Goal: Task Accomplishment & Management: Manage account settings

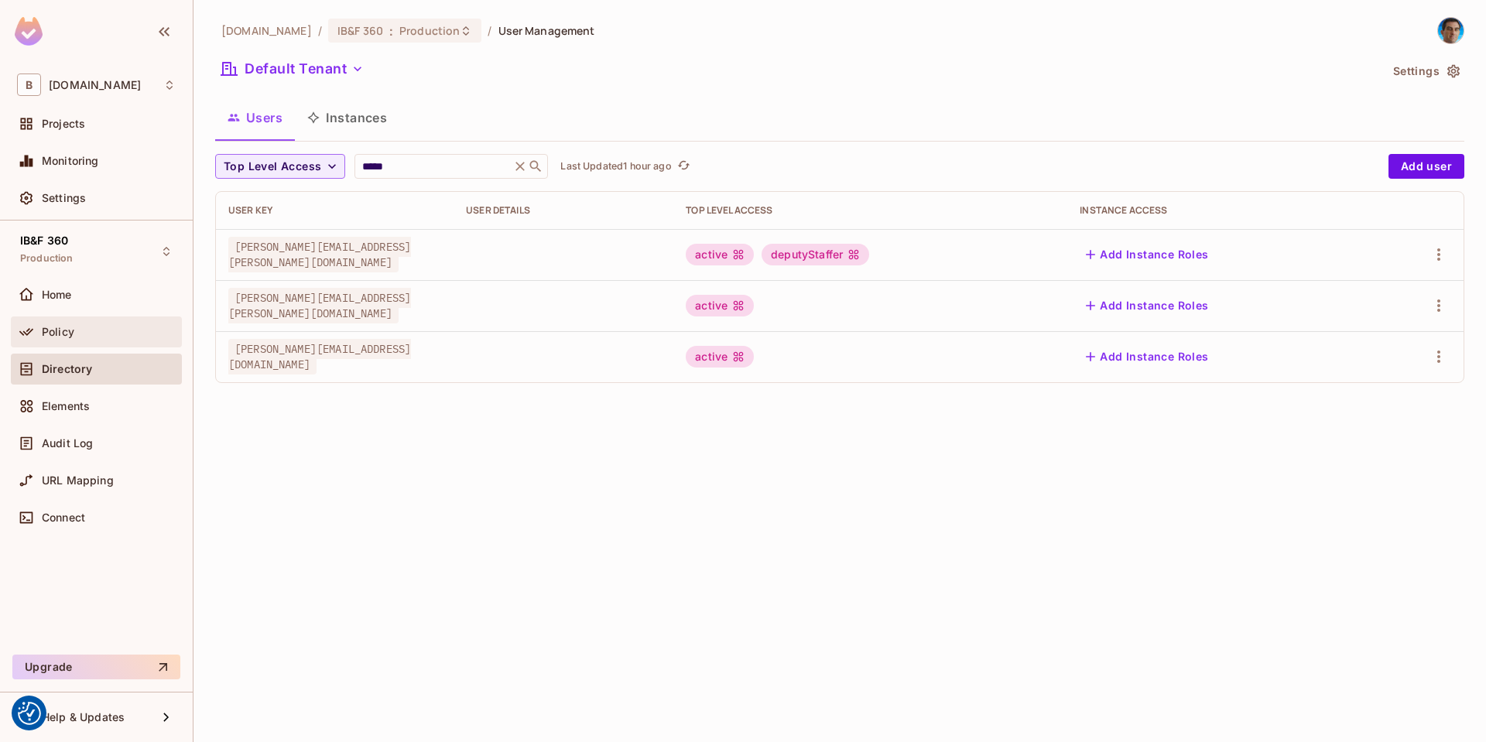
click at [67, 330] on span "Policy" at bounding box center [58, 332] width 33 height 12
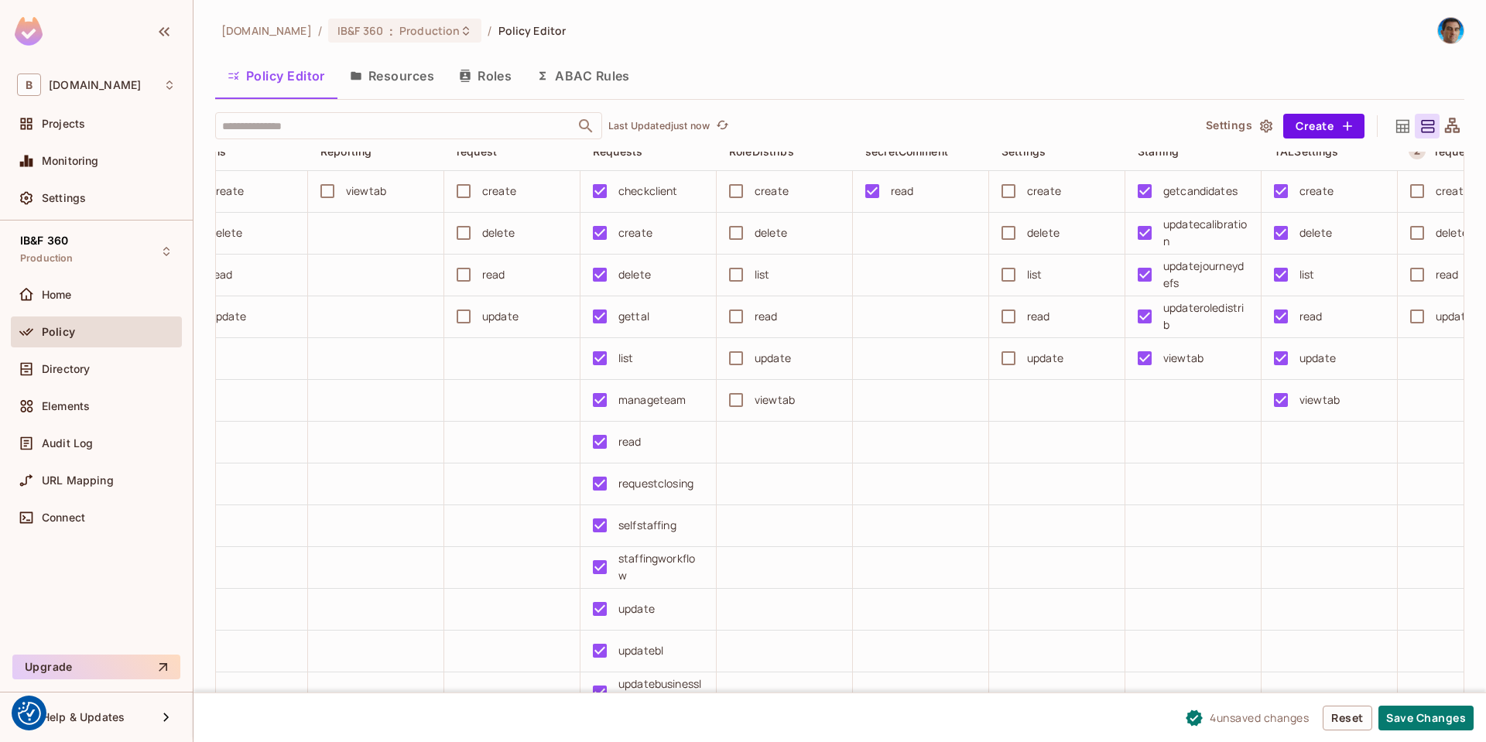
scroll to position [4551, 0]
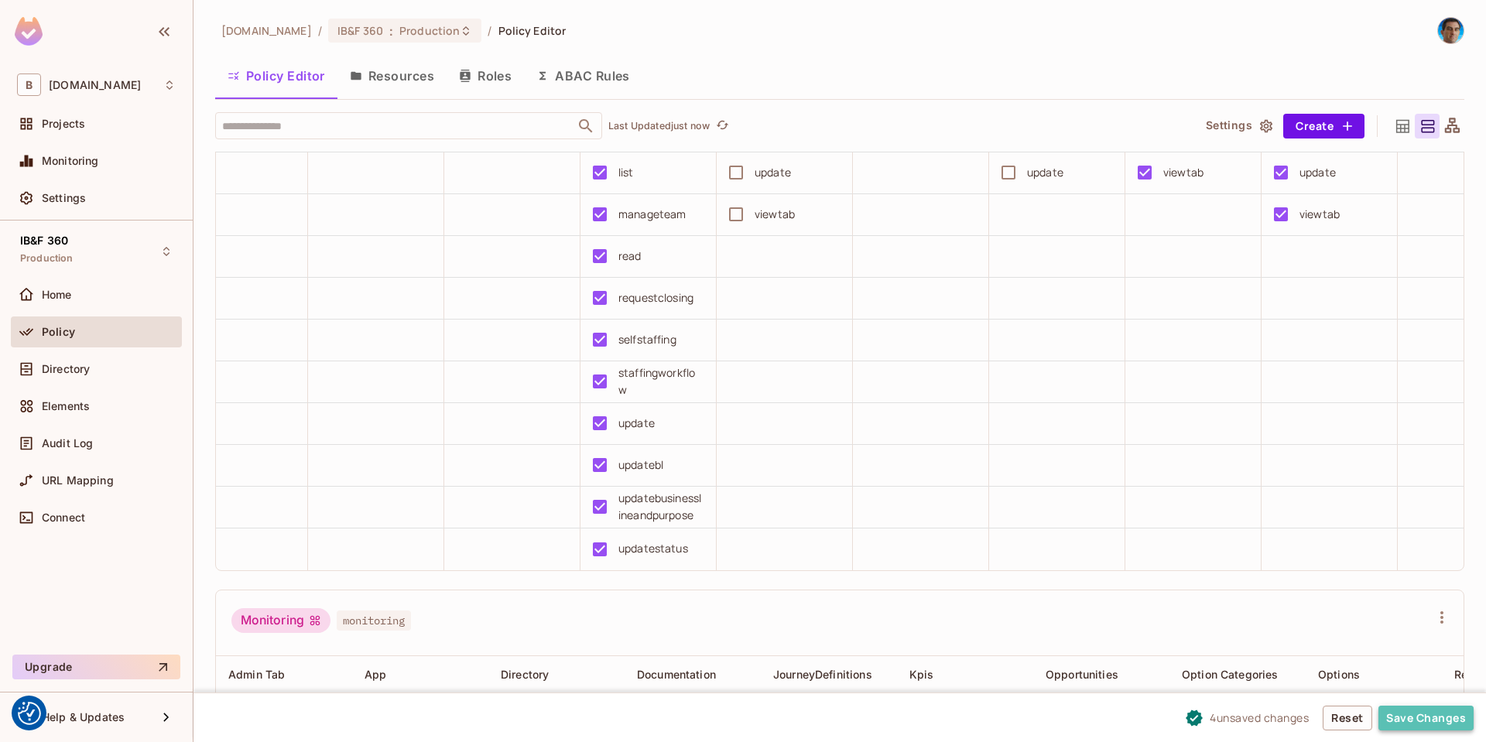
click at [1420, 717] on button "Save Changes" at bounding box center [1425, 718] width 95 height 25
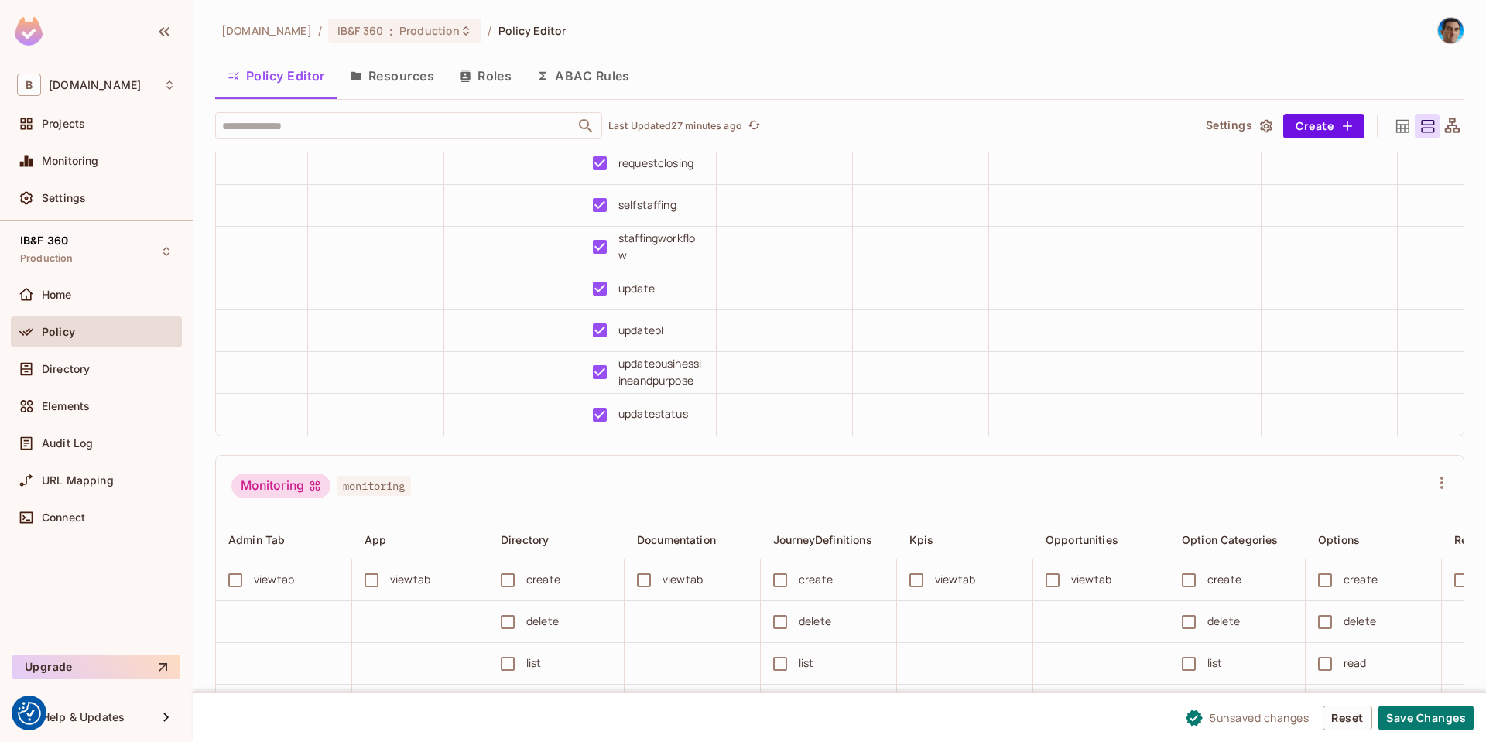
scroll to position [4737, 0]
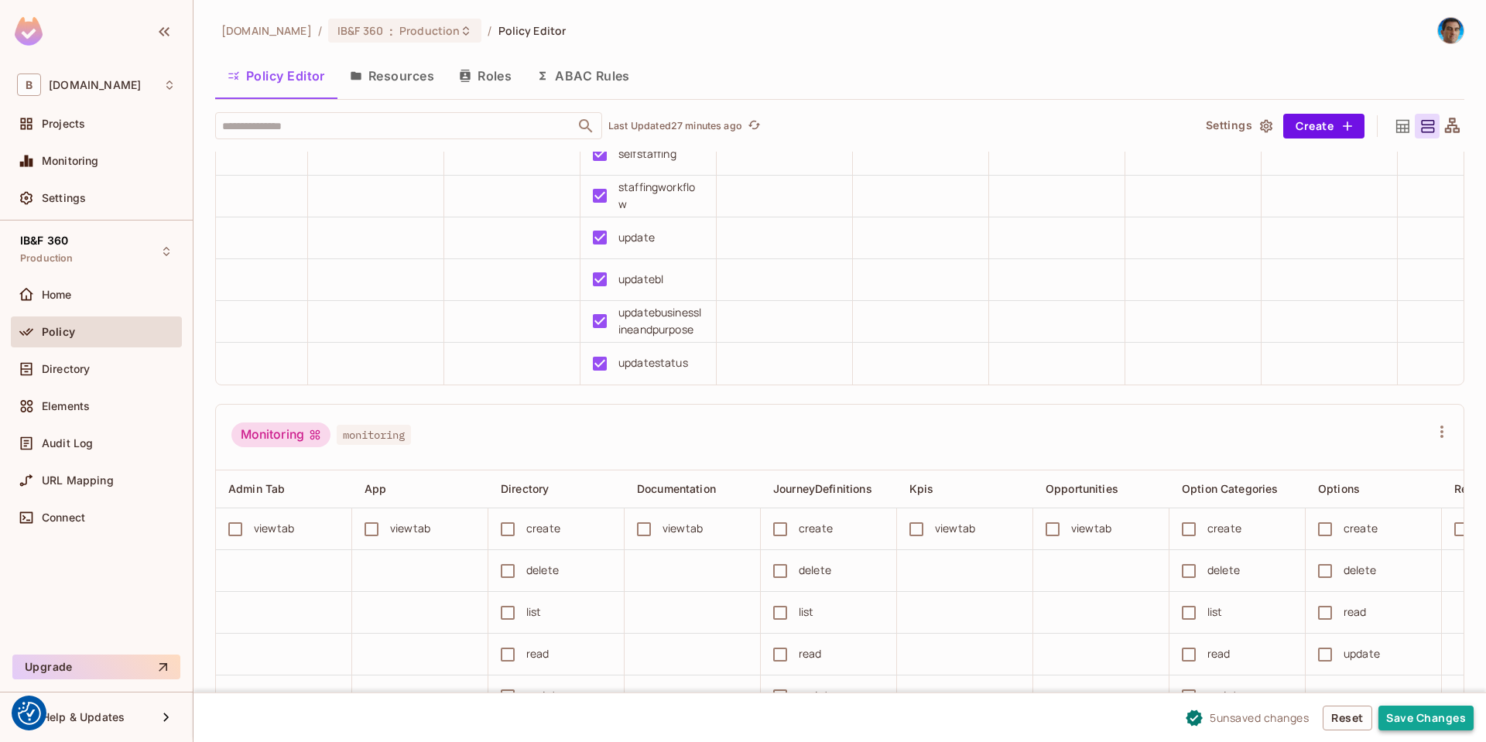
click at [1409, 720] on button "Save Changes" at bounding box center [1425, 718] width 95 height 25
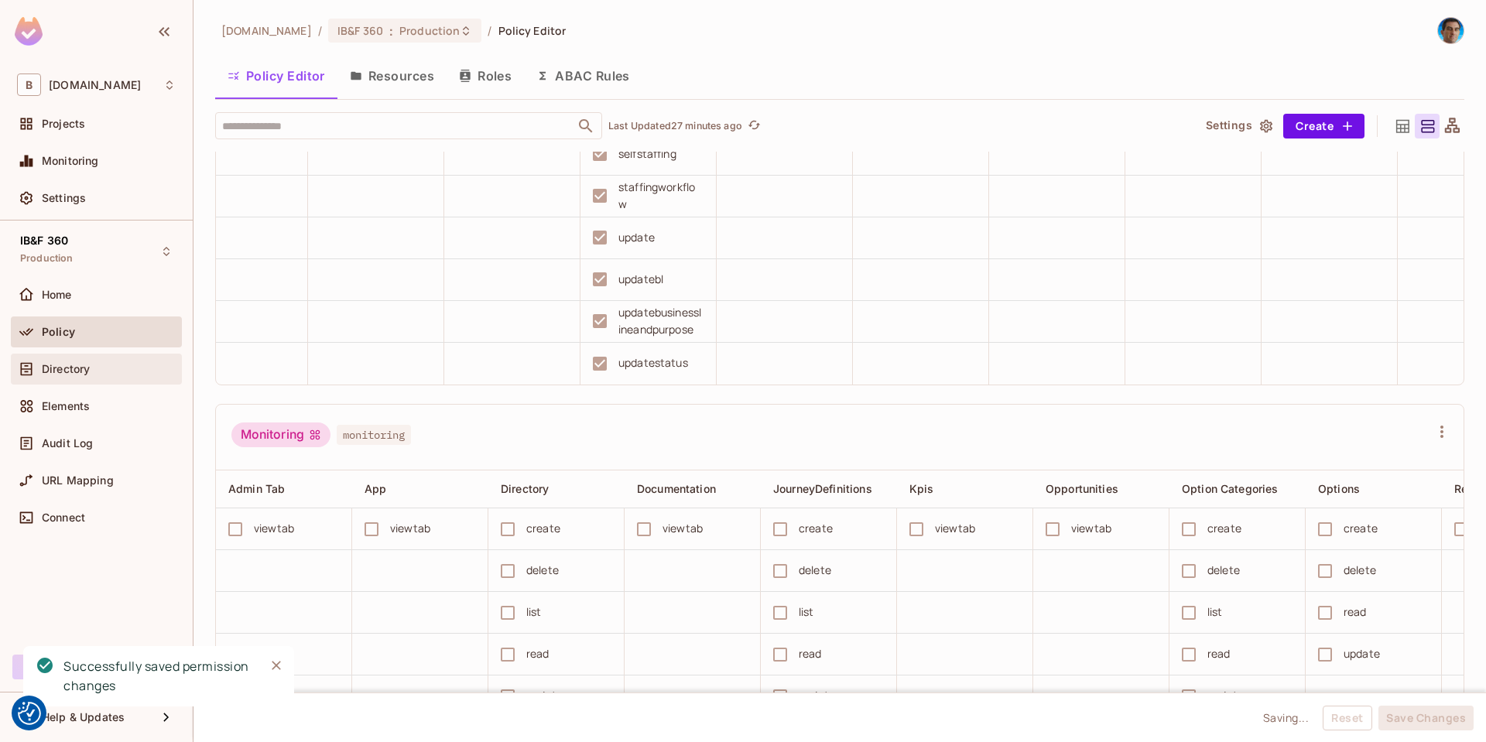
click at [53, 370] on span "Directory" at bounding box center [66, 369] width 48 height 12
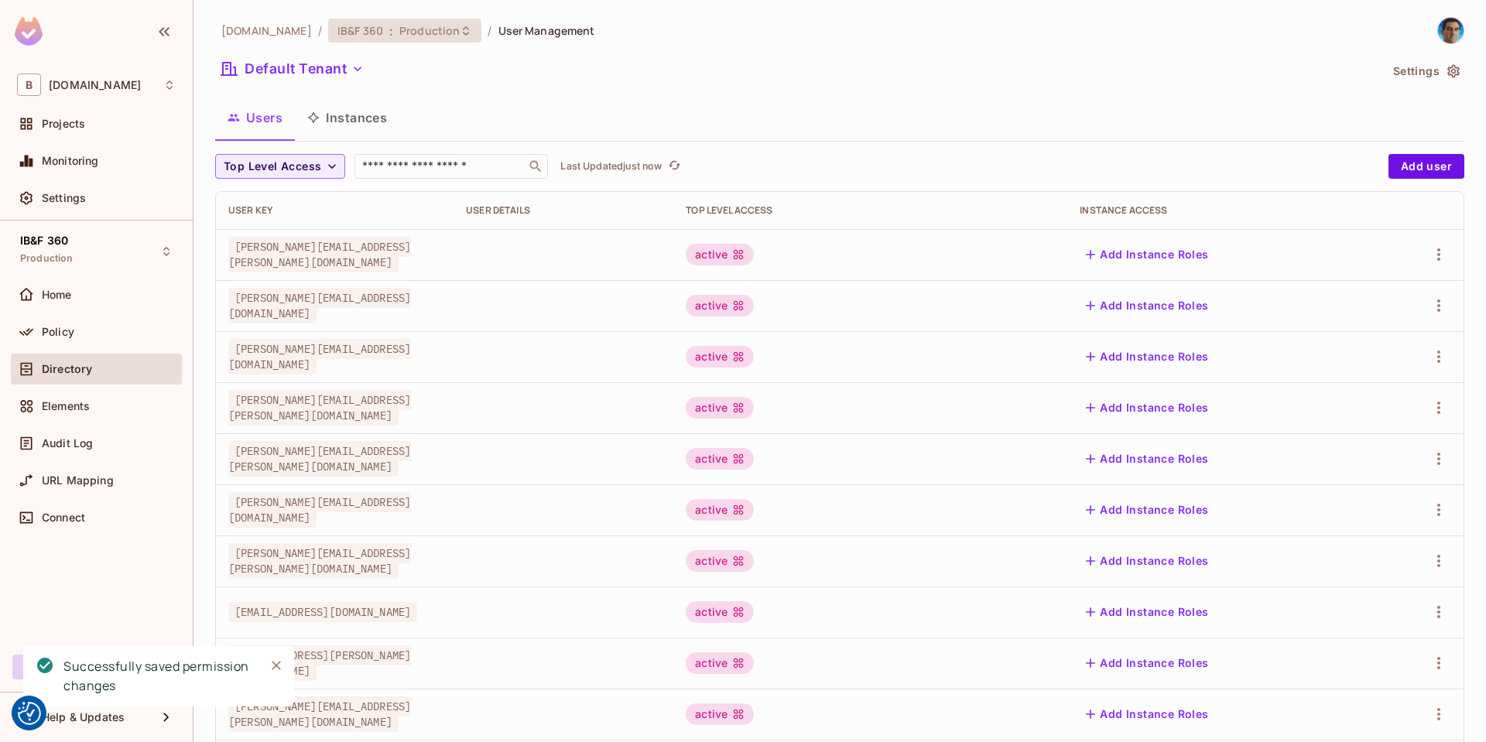
click at [399, 30] on span "Production" at bounding box center [429, 30] width 60 height 15
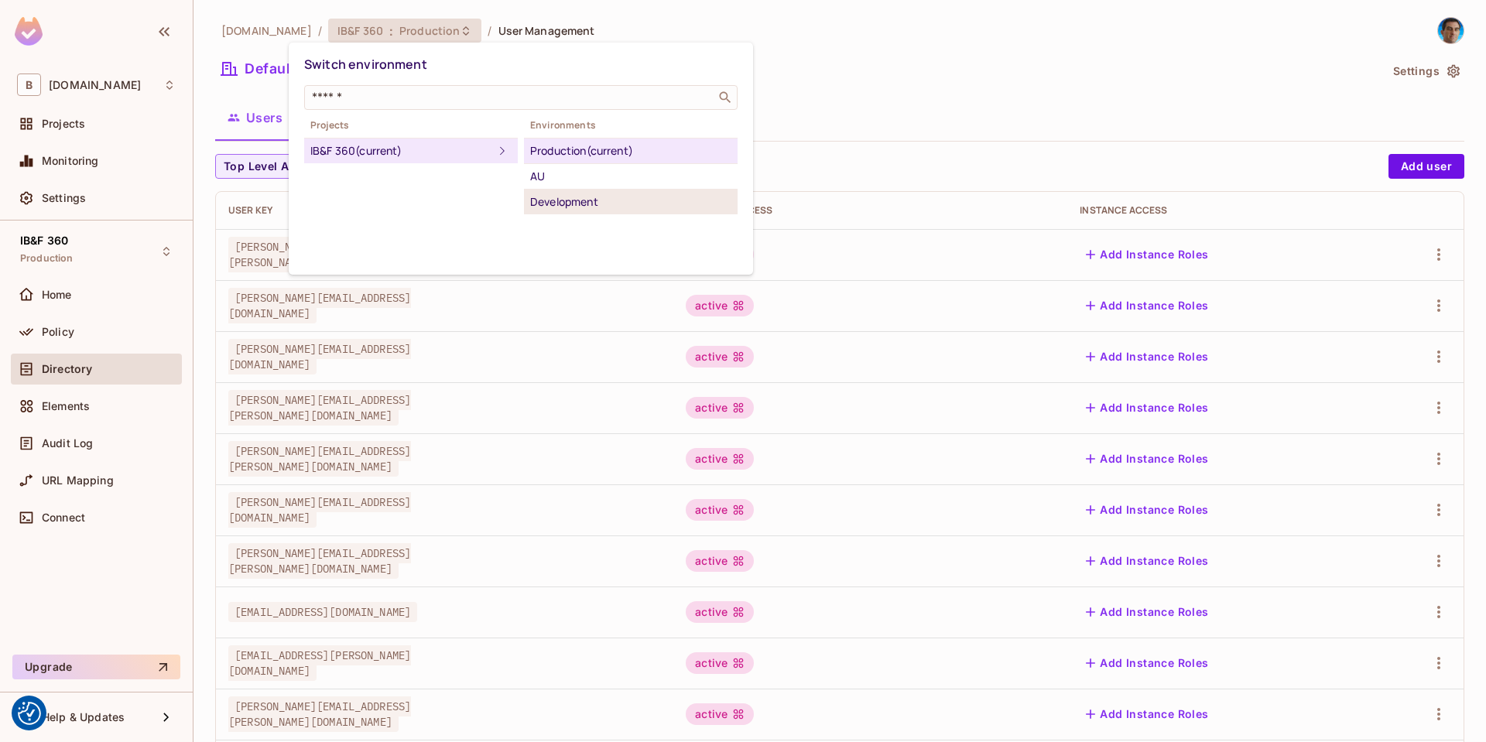
click at [567, 201] on div "Development" at bounding box center [630, 202] width 201 height 19
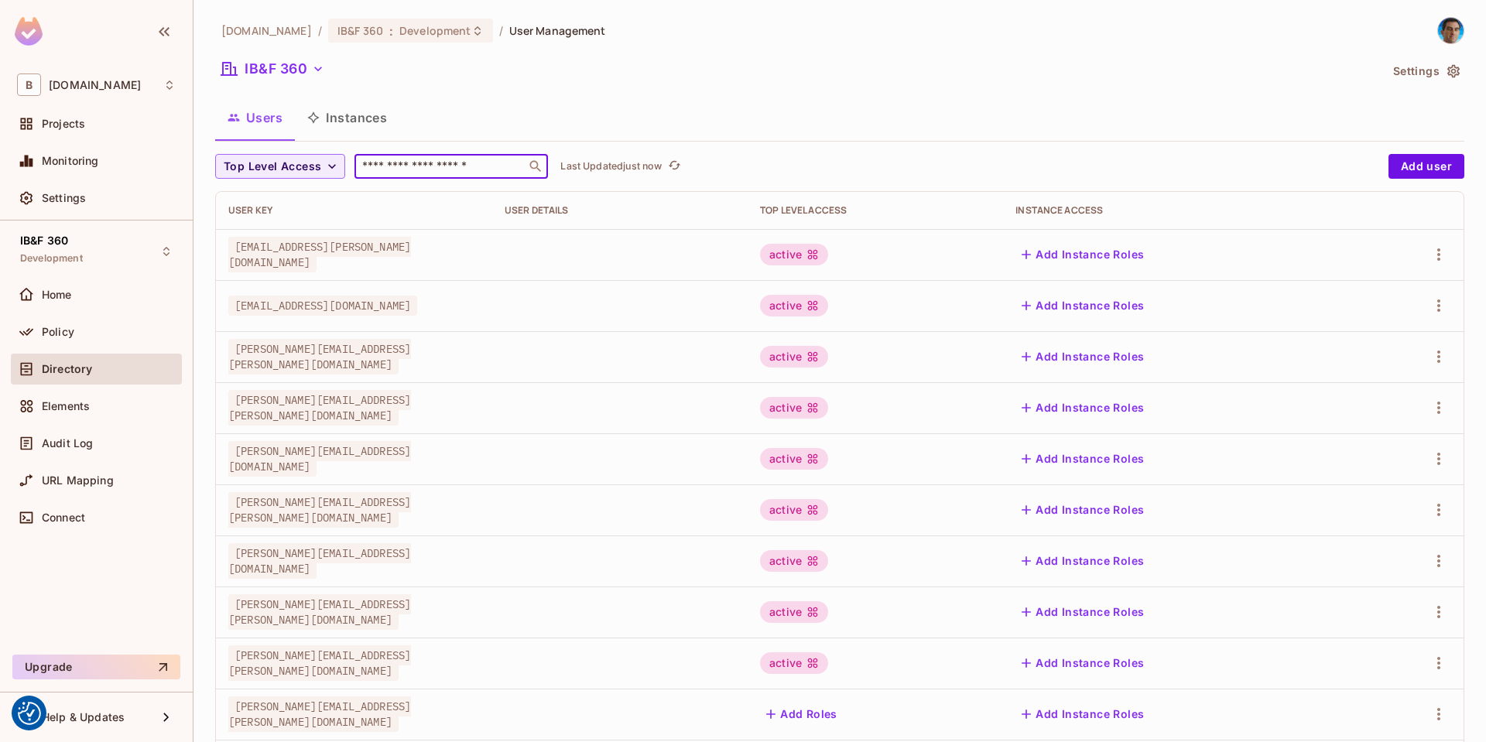
click at [445, 163] on input "text" at bounding box center [440, 166] width 163 height 15
click at [445, 163] on input "*" at bounding box center [432, 166] width 147 height 15
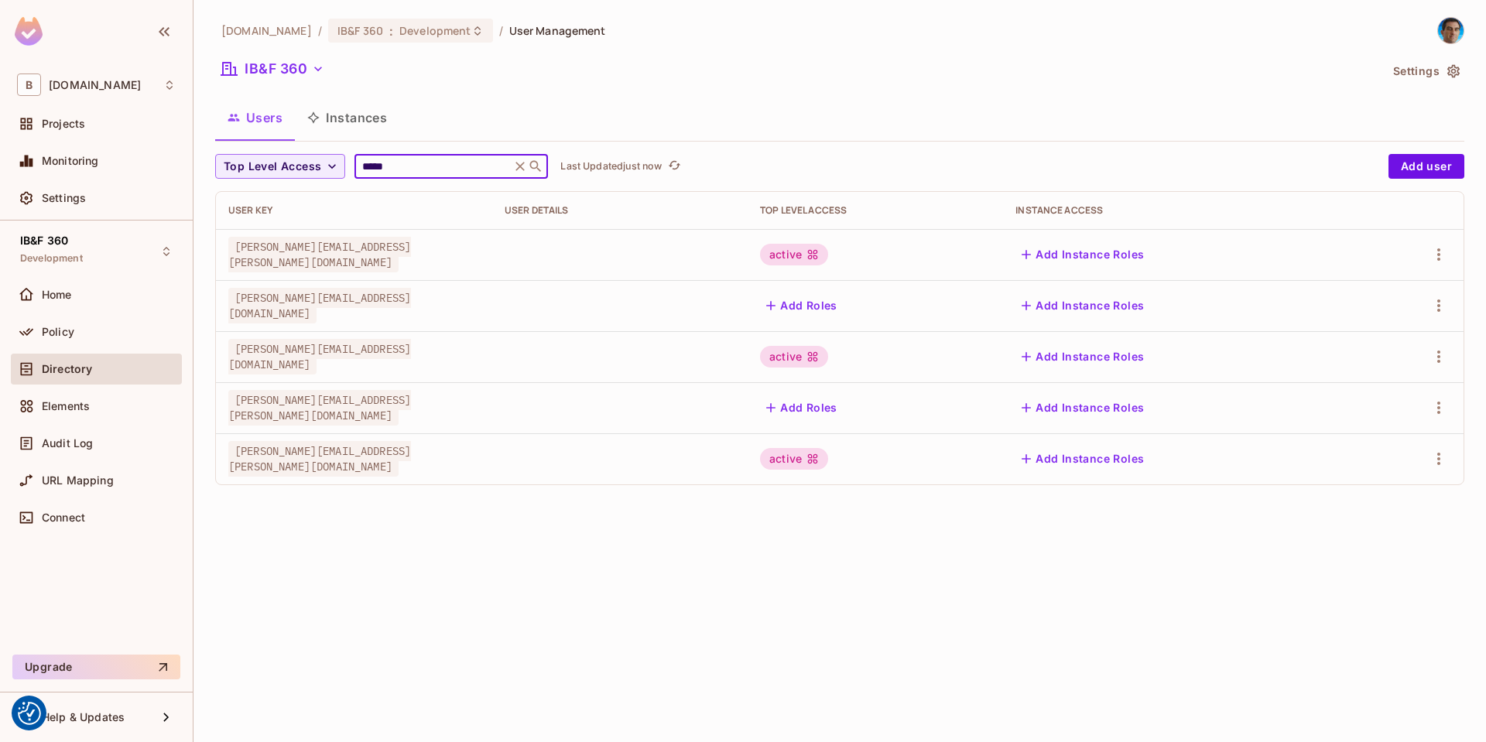
type input "*****"
click at [1426, 257] on div at bounding box center [1409, 254] width 84 height 25
click at [1440, 255] on icon "button" at bounding box center [1438, 254] width 3 height 12
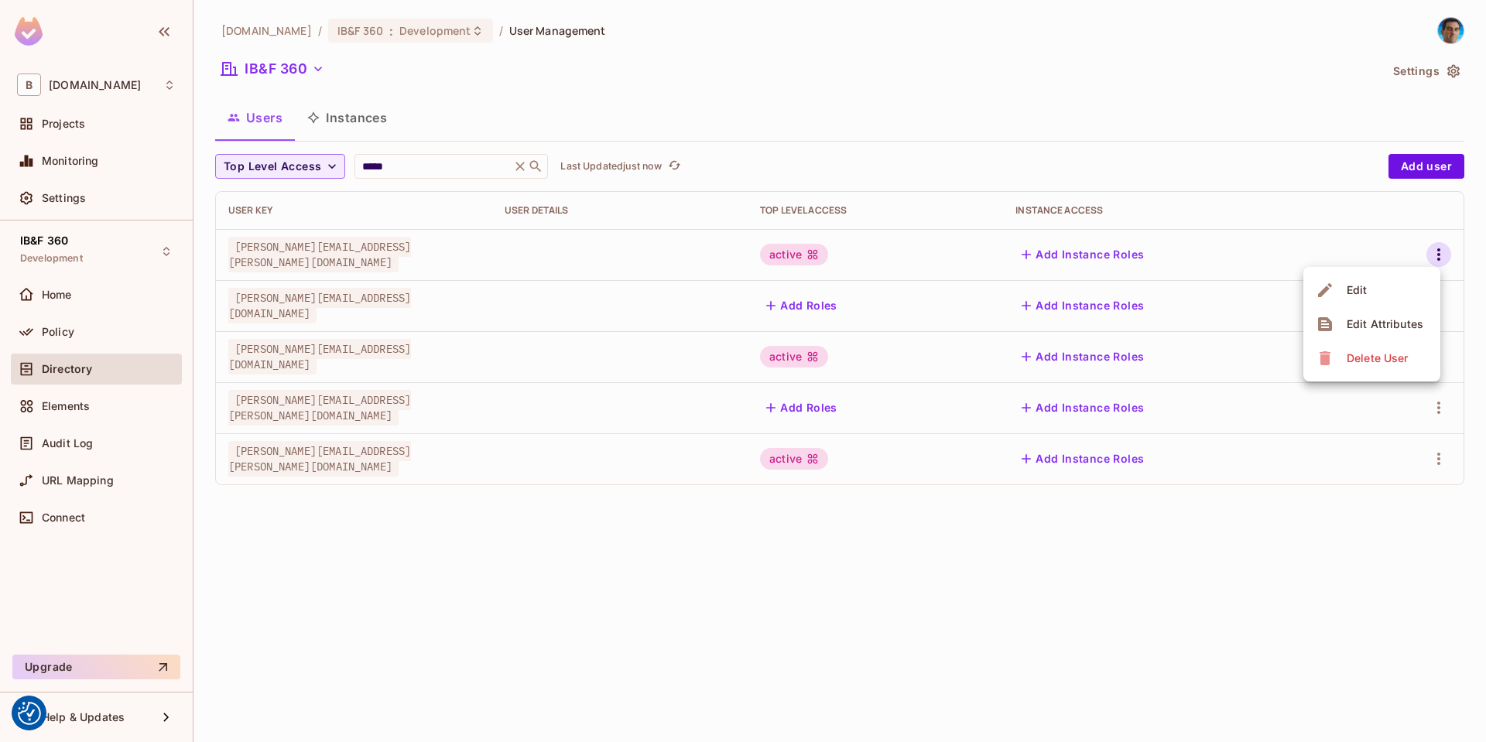
click at [1391, 322] on div "Edit Attributes" at bounding box center [1385, 324] width 77 height 15
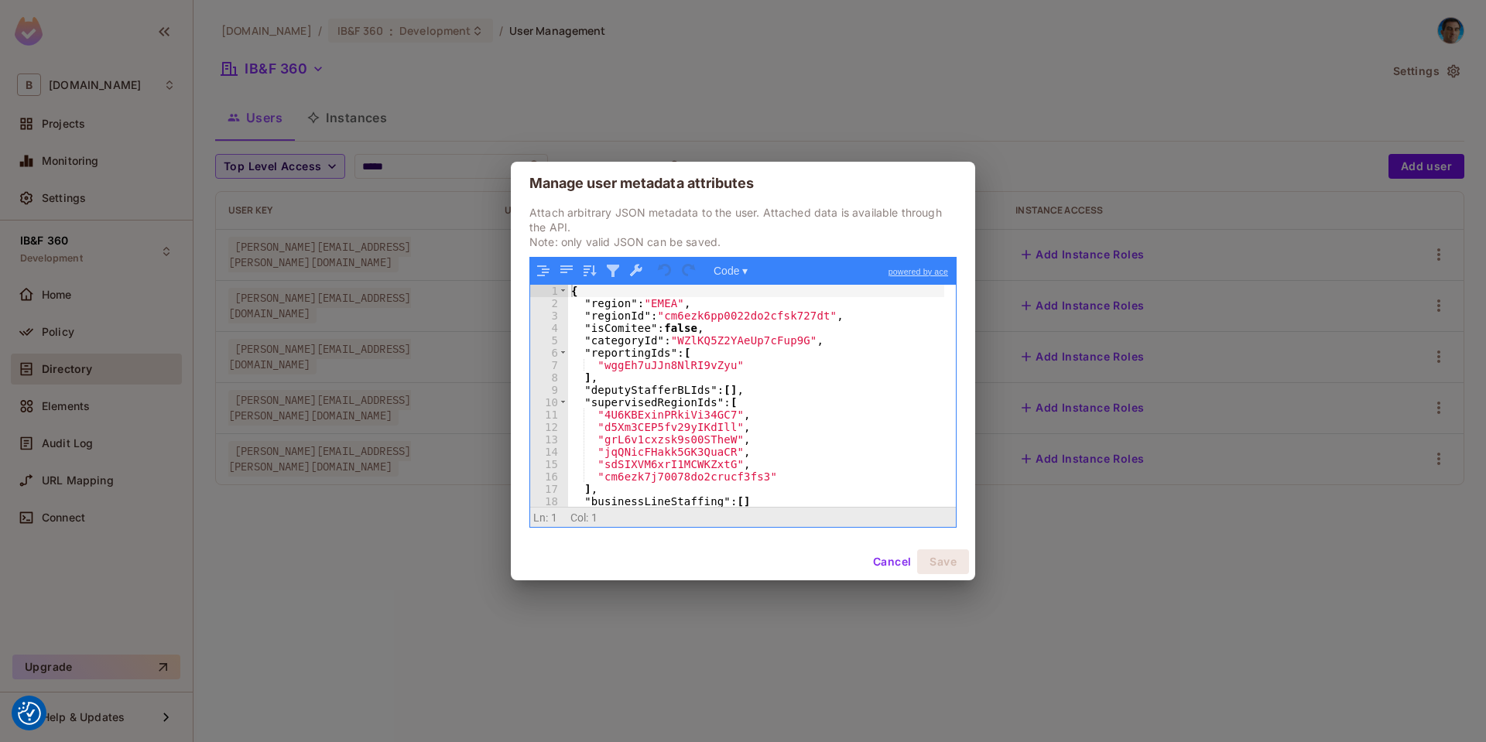
click at [894, 555] on button "Cancel" at bounding box center [892, 562] width 50 height 25
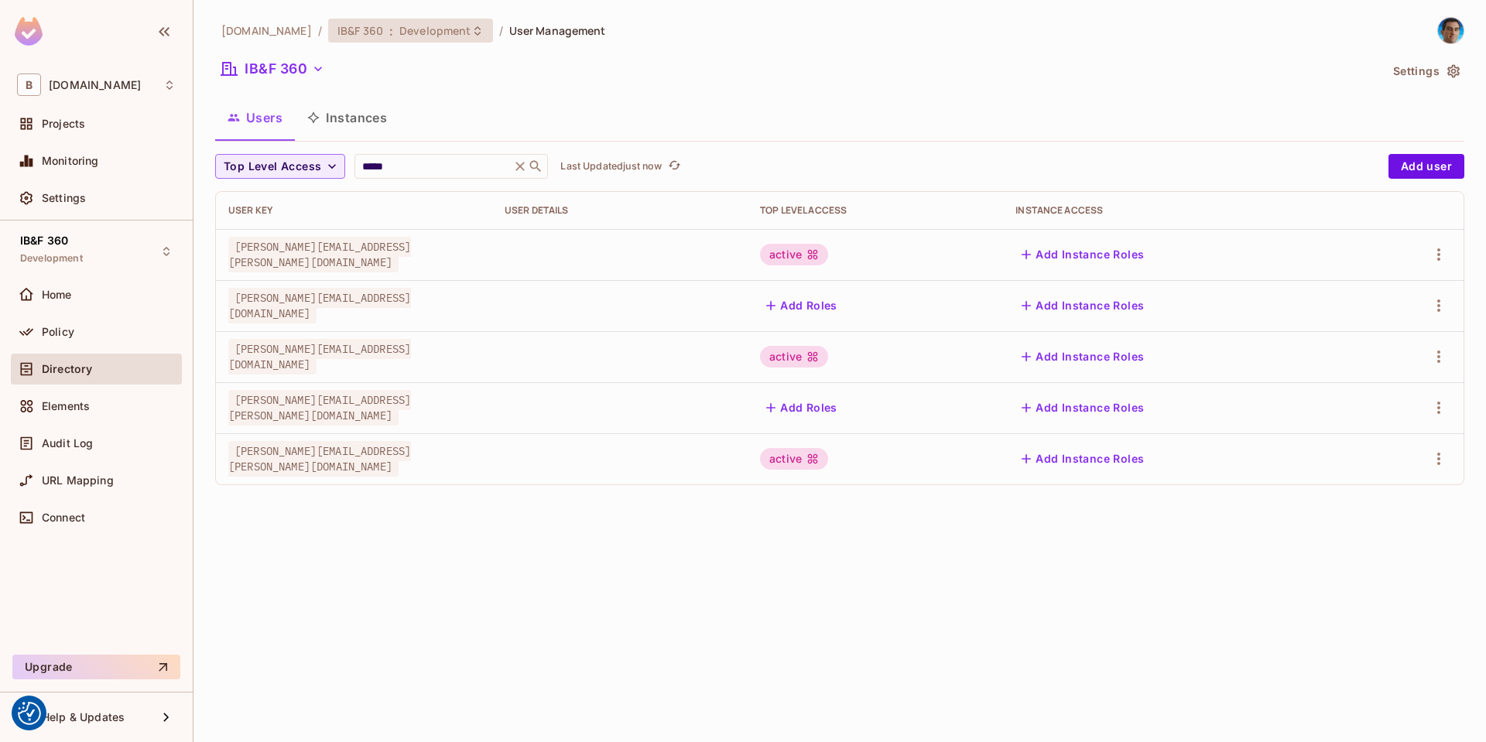
click at [399, 34] on span "Development" at bounding box center [434, 30] width 71 height 15
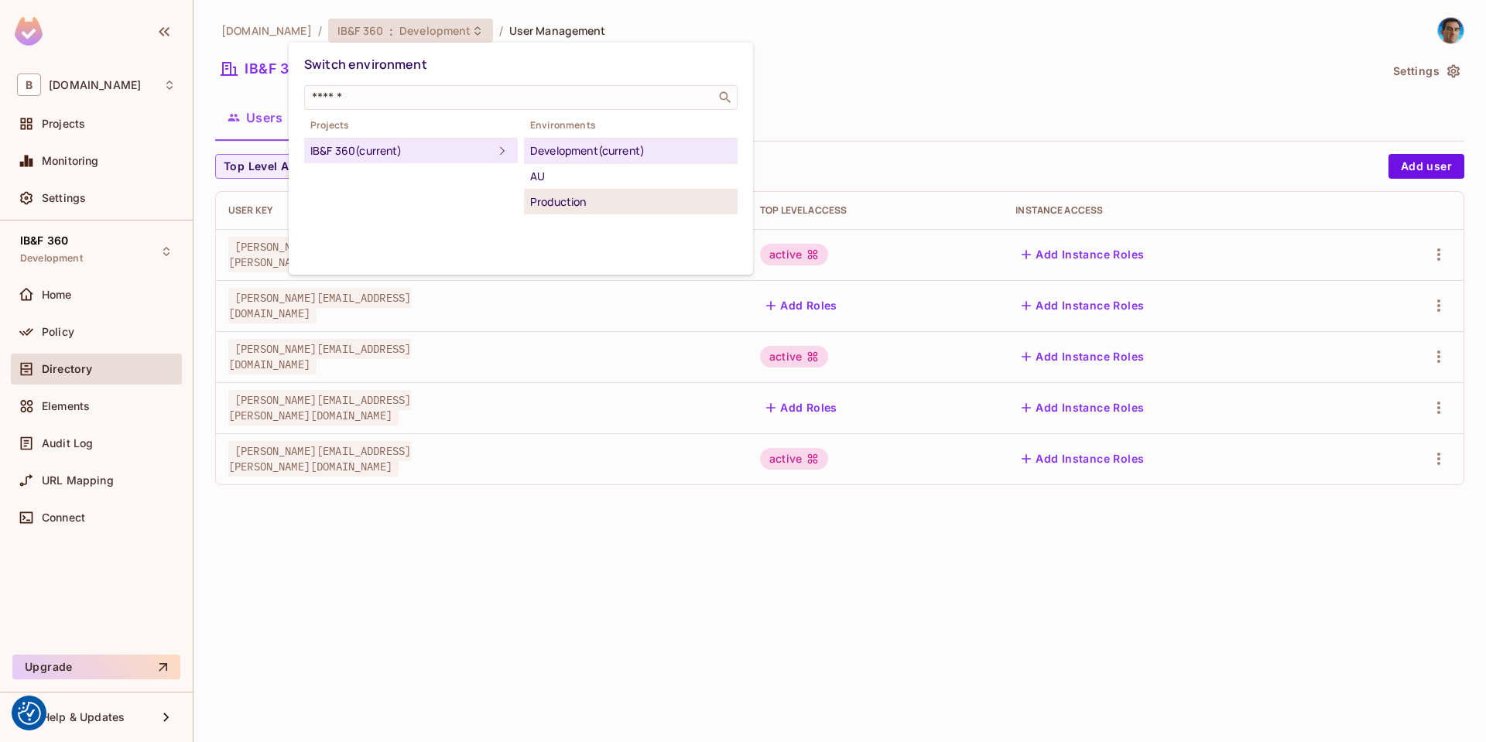
click at [597, 199] on div "Production" at bounding box center [630, 202] width 201 height 19
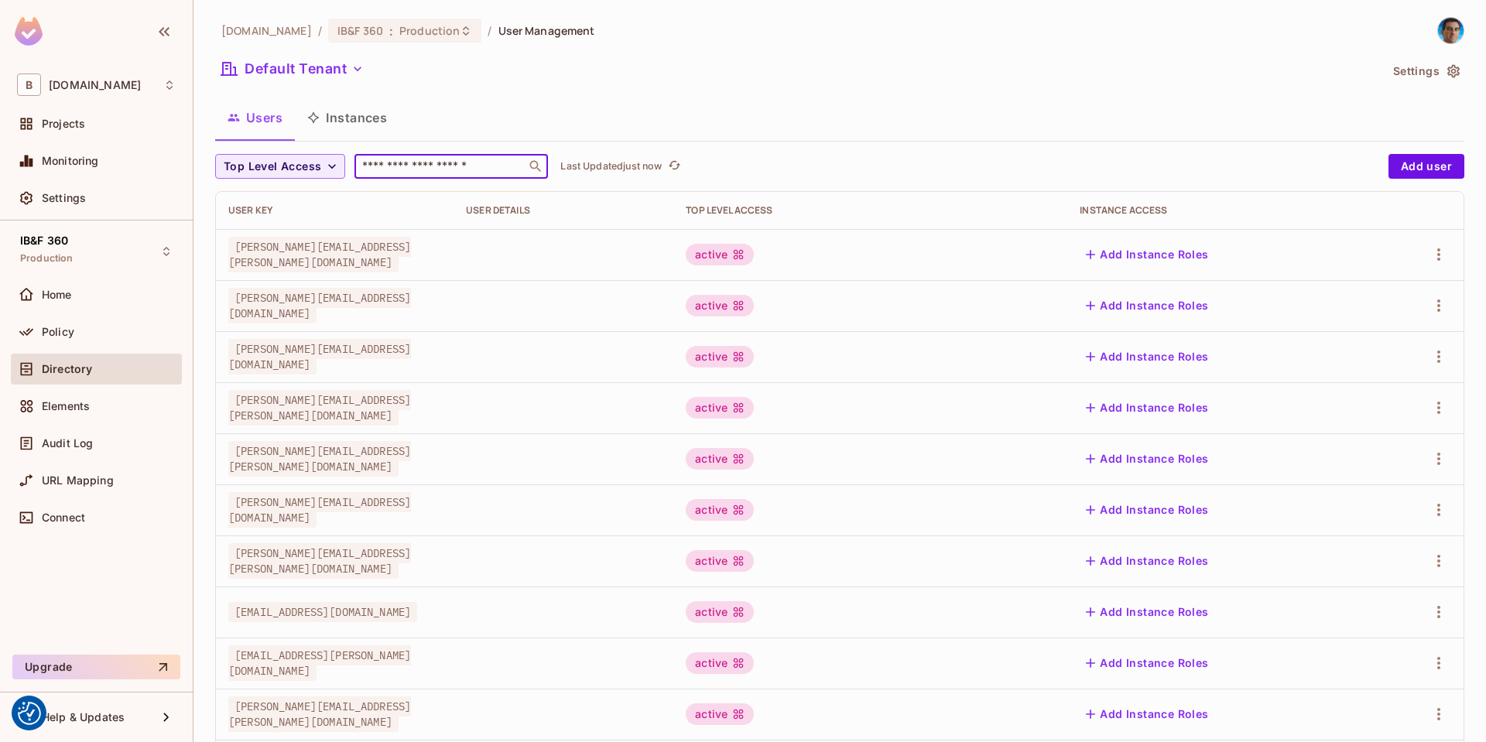
click at [465, 164] on input "text" at bounding box center [440, 166] width 163 height 15
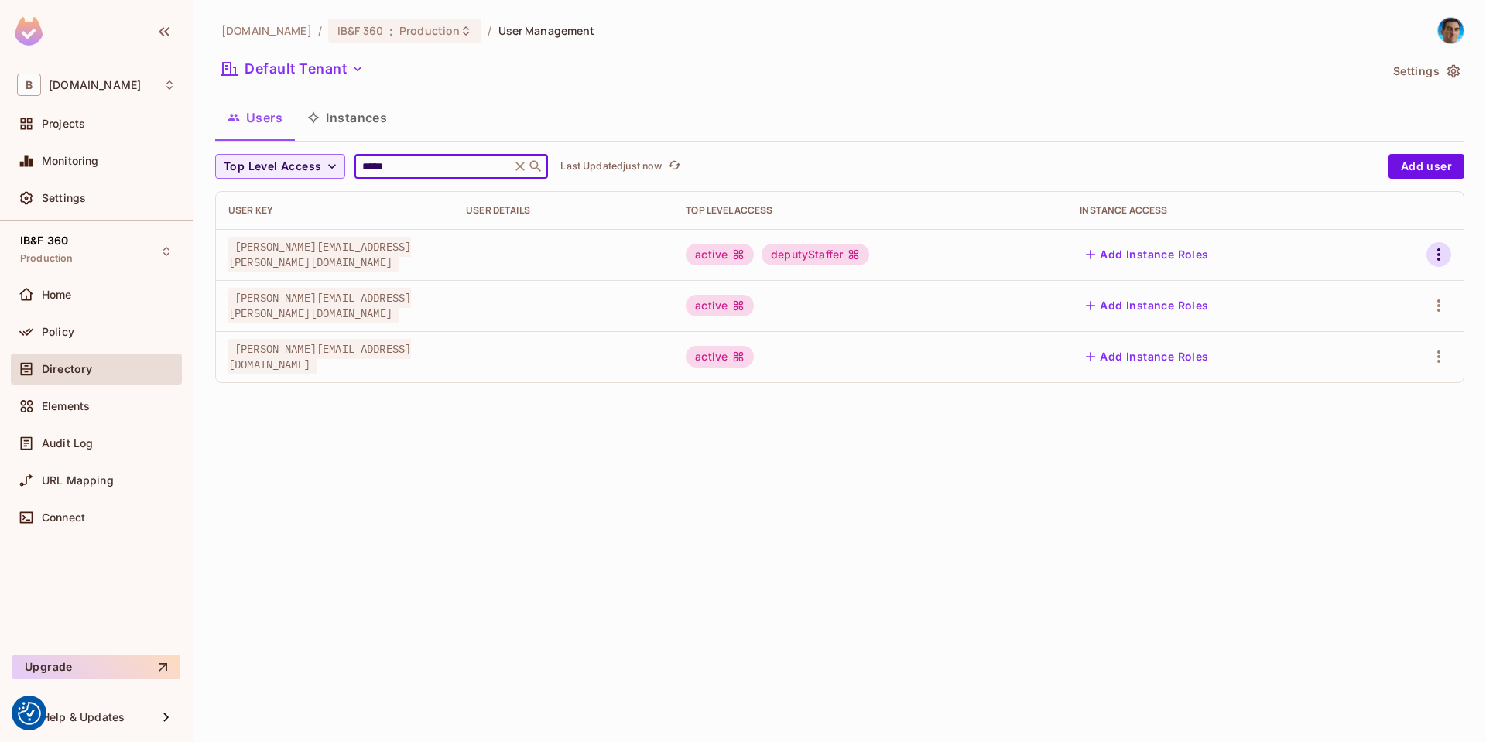
type input "*****"
click at [1440, 250] on icon "button" at bounding box center [1438, 254] width 19 height 19
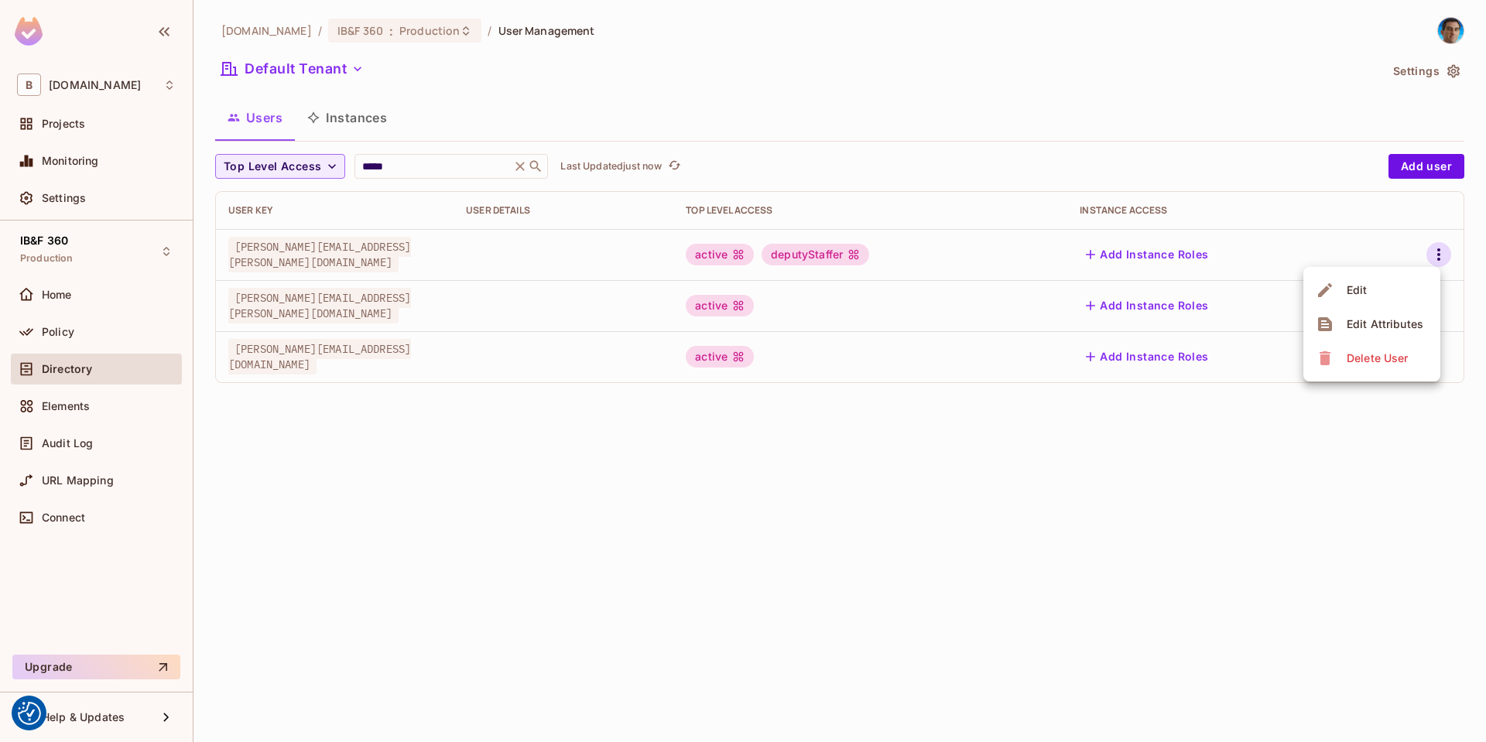
click at [1382, 317] on div "Edit Attributes" at bounding box center [1385, 324] width 77 height 15
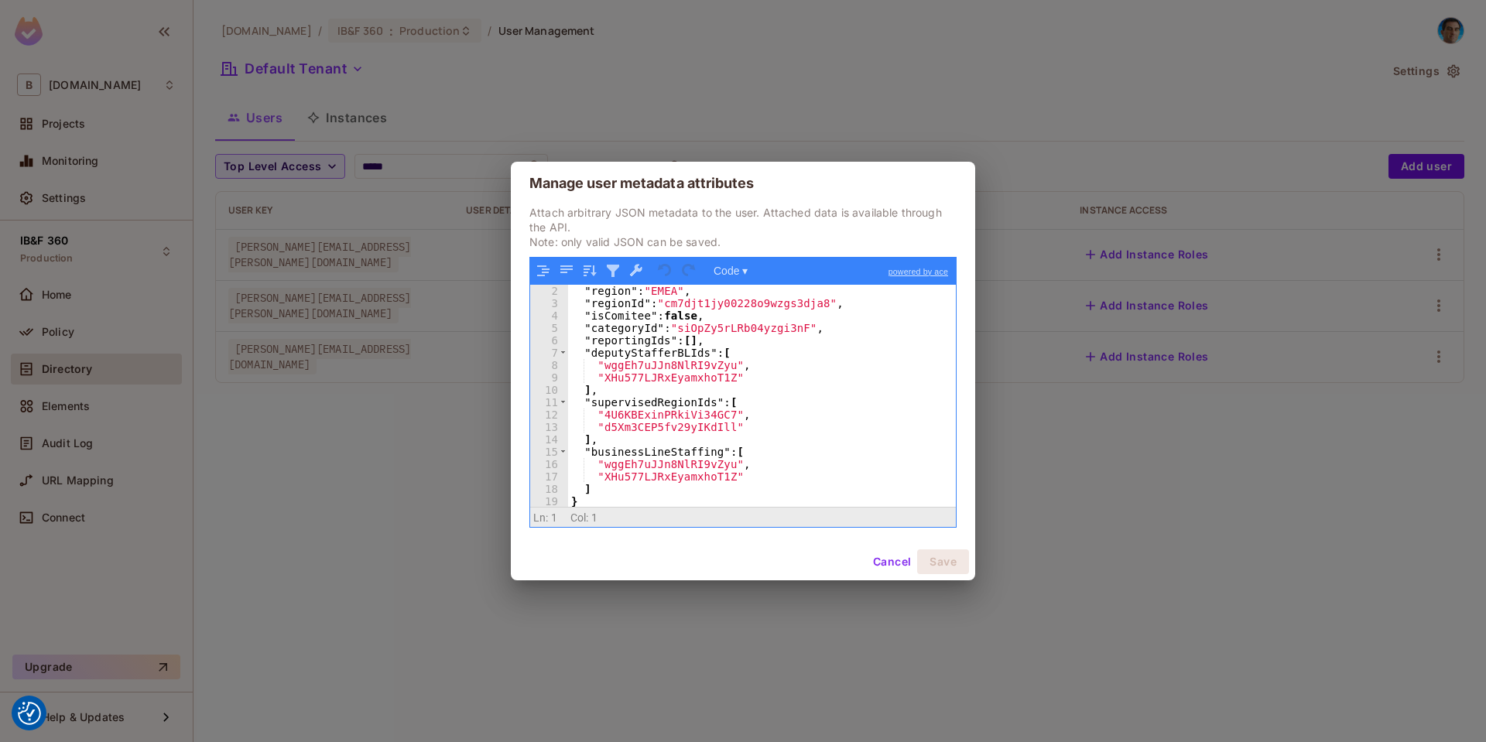
scroll to position [12, 0]
click at [647, 452] on div ""region" : "EMEA" , "regionId" : "cm7djt1jy00228o9wzgs3dja8" , "isComitee" : fa…" at bounding box center [756, 409] width 376 height 248
click at [648, 350] on div ""region" : "EMEA" , "regionId" : "cm7djt1jy00228o9wzgs3dja8" , "isComitee" : fa…" at bounding box center [756, 409] width 376 height 248
